Goal: Check status: Check status

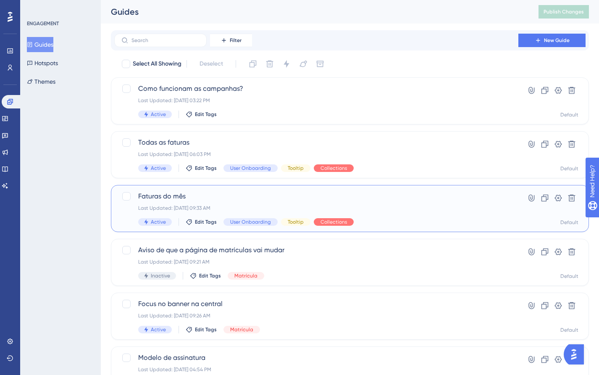
click at [221, 200] on span "Faturas do mês" at bounding box center [316, 196] width 356 height 10
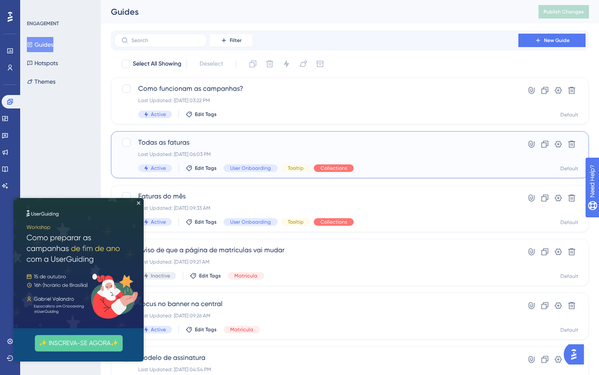
click at [265, 149] on div "Todas as faturas Last Updated: [DATE] 06:03 PM Active Edit Tags User Onboarding…" at bounding box center [316, 154] width 356 height 34
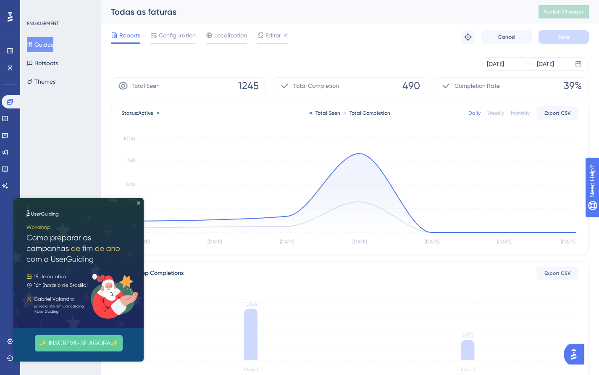
click at [139, 203] on icon "Close Preview" at bounding box center [138, 202] width 3 height 3
